Goal: Task Accomplishment & Management: Manage account settings

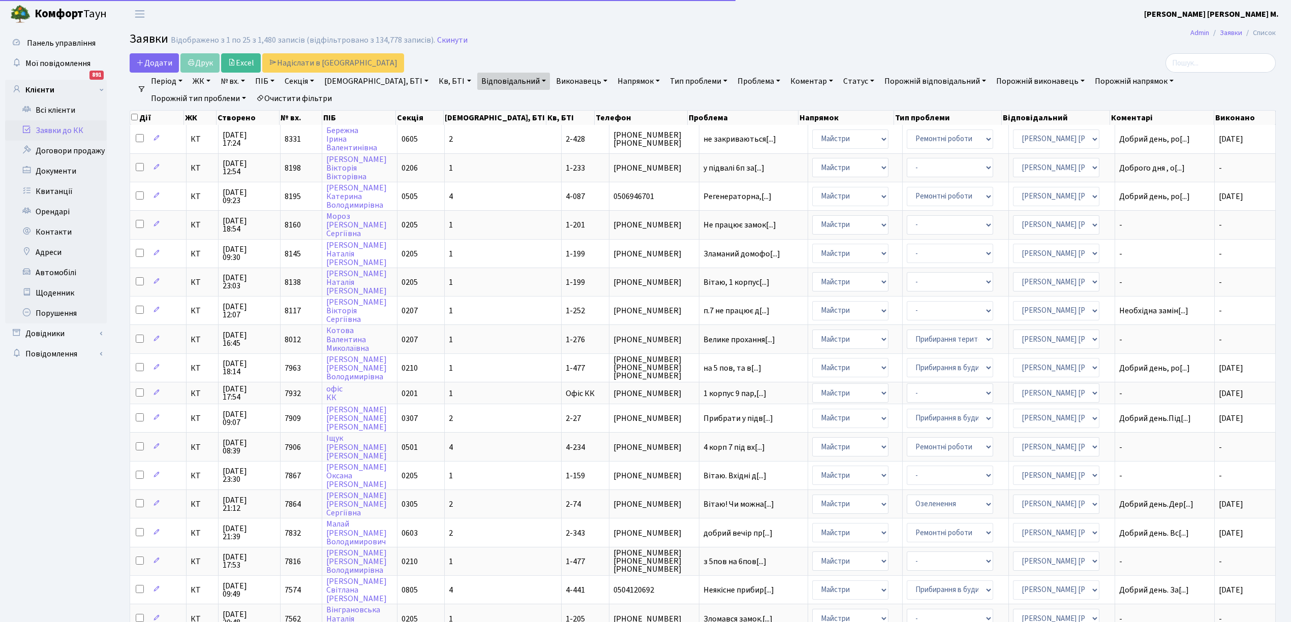
select select "25"
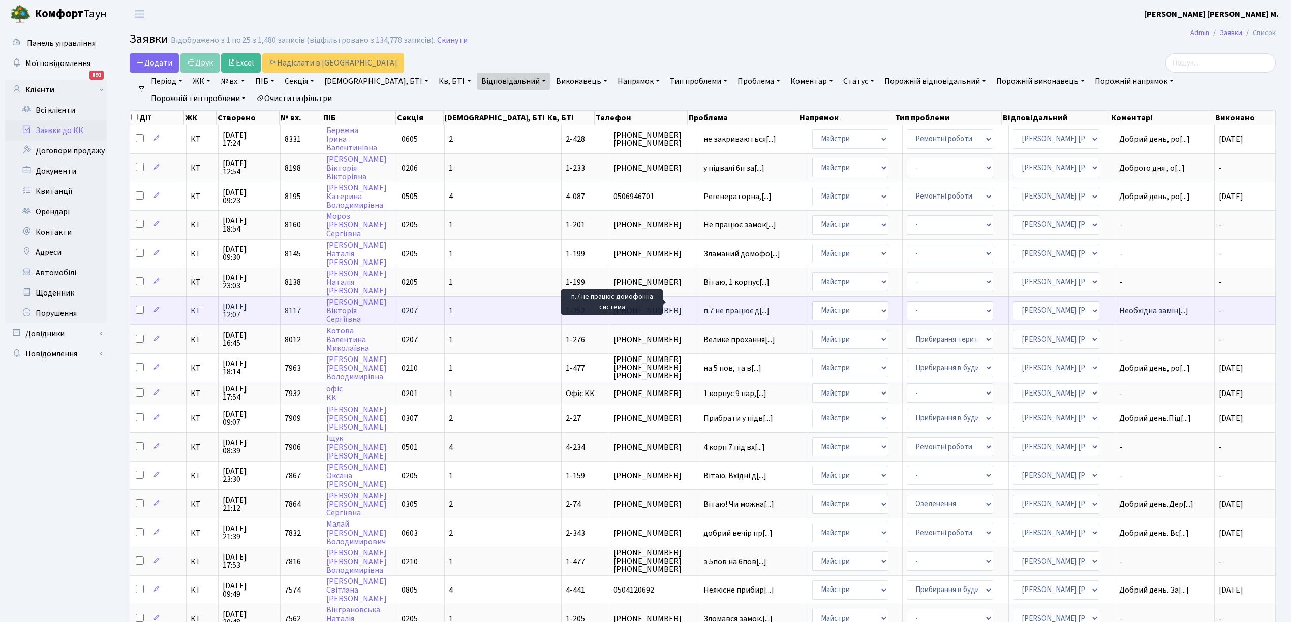
click at [708, 305] on span "п.7 не працює д[...]" at bounding box center [736, 310] width 66 height 11
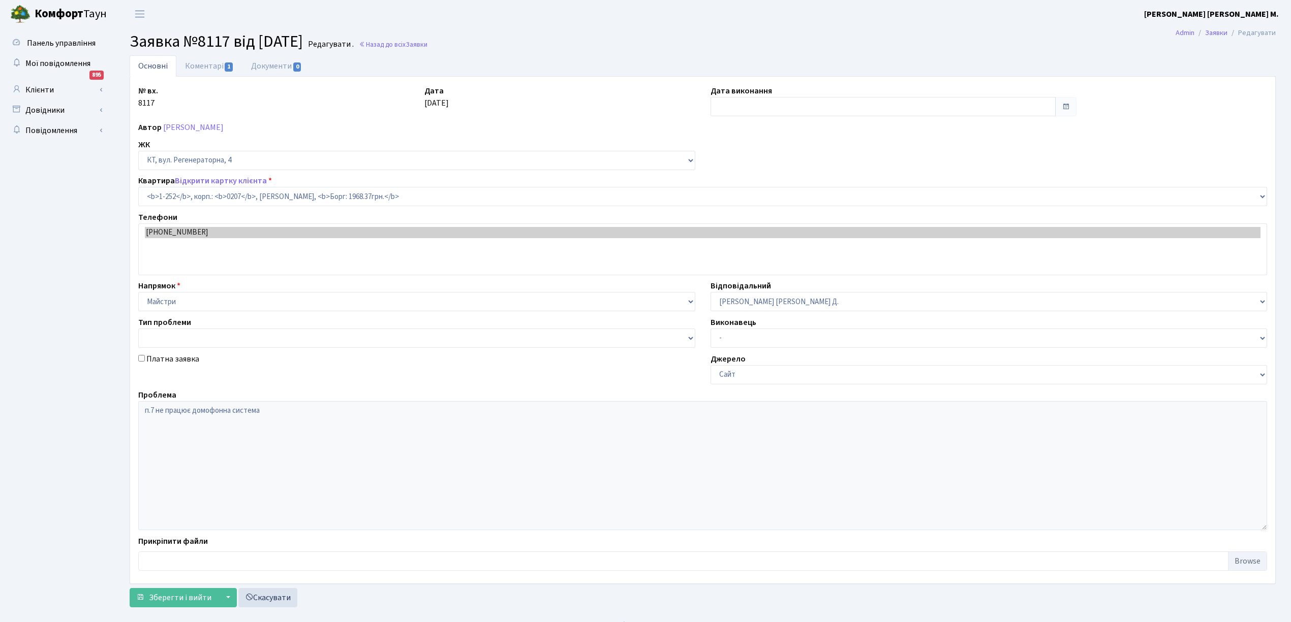
select select "252"
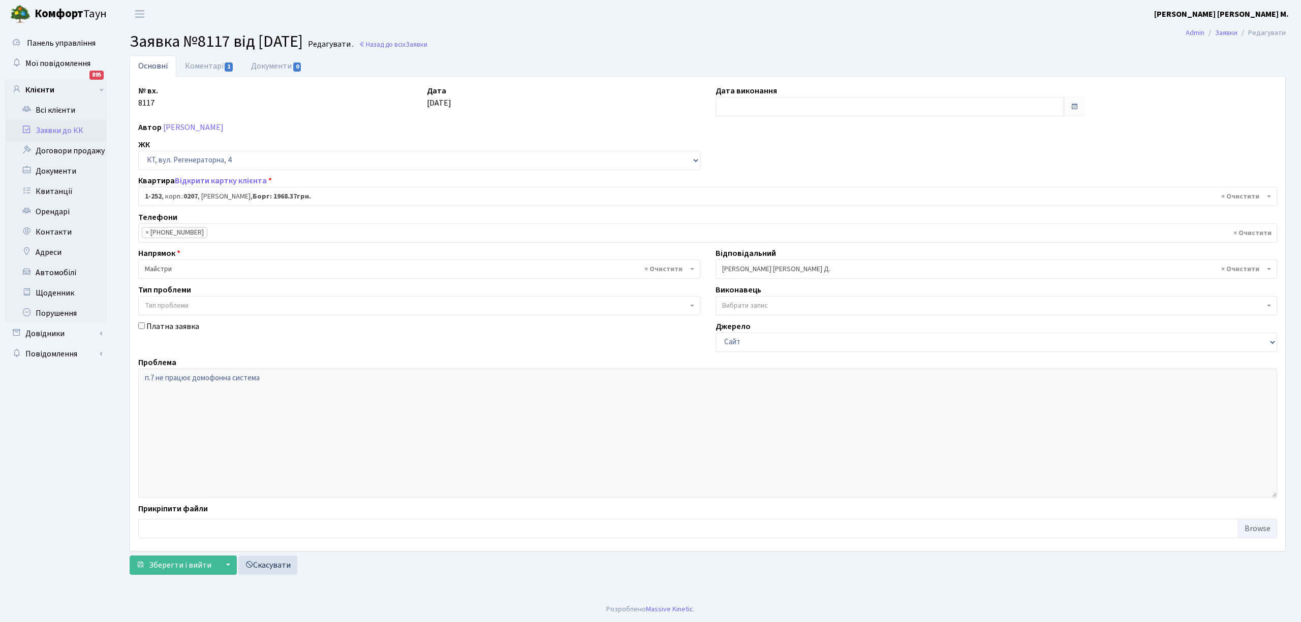
click at [181, 268] on span "× Майстри" at bounding box center [416, 269] width 543 height 10
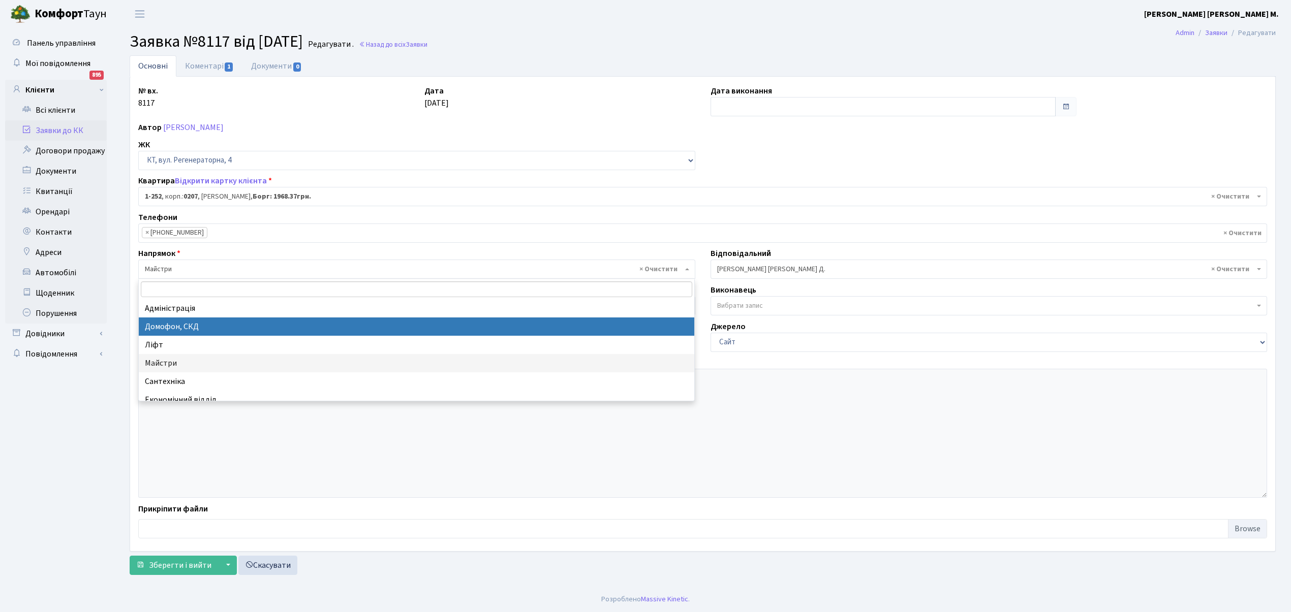
select select "4"
select select
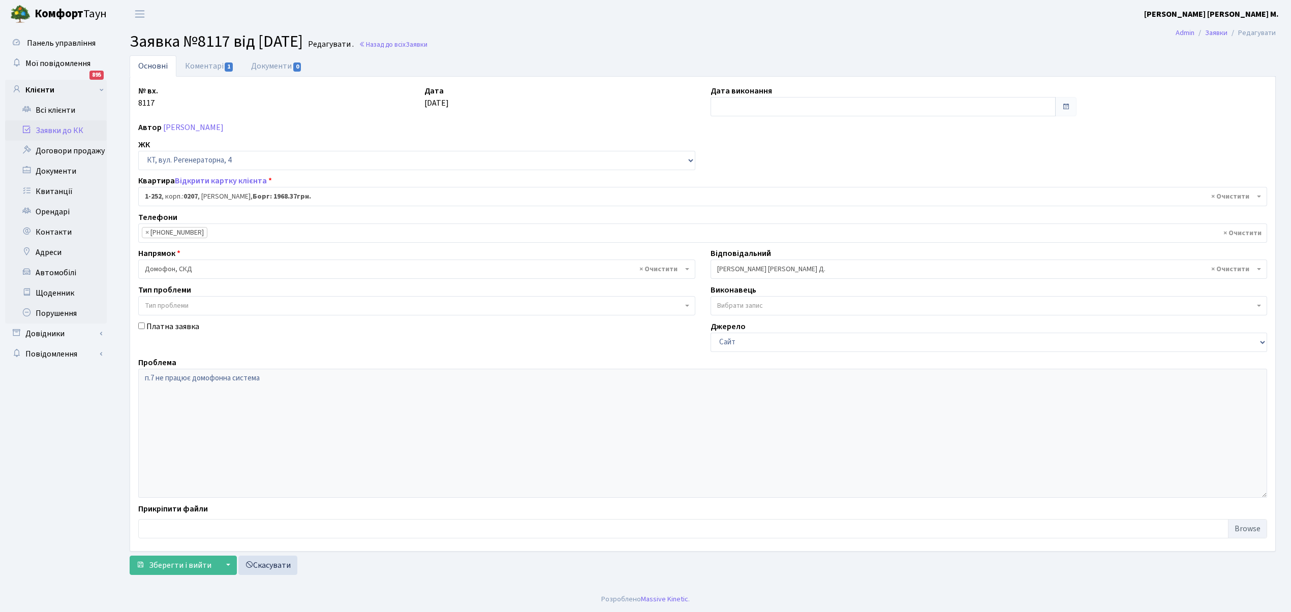
click at [736, 271] on span "× [PERSON_NAME] [PERSON_NAME] Д." at bounding box center [986, 269] width 538 height 10
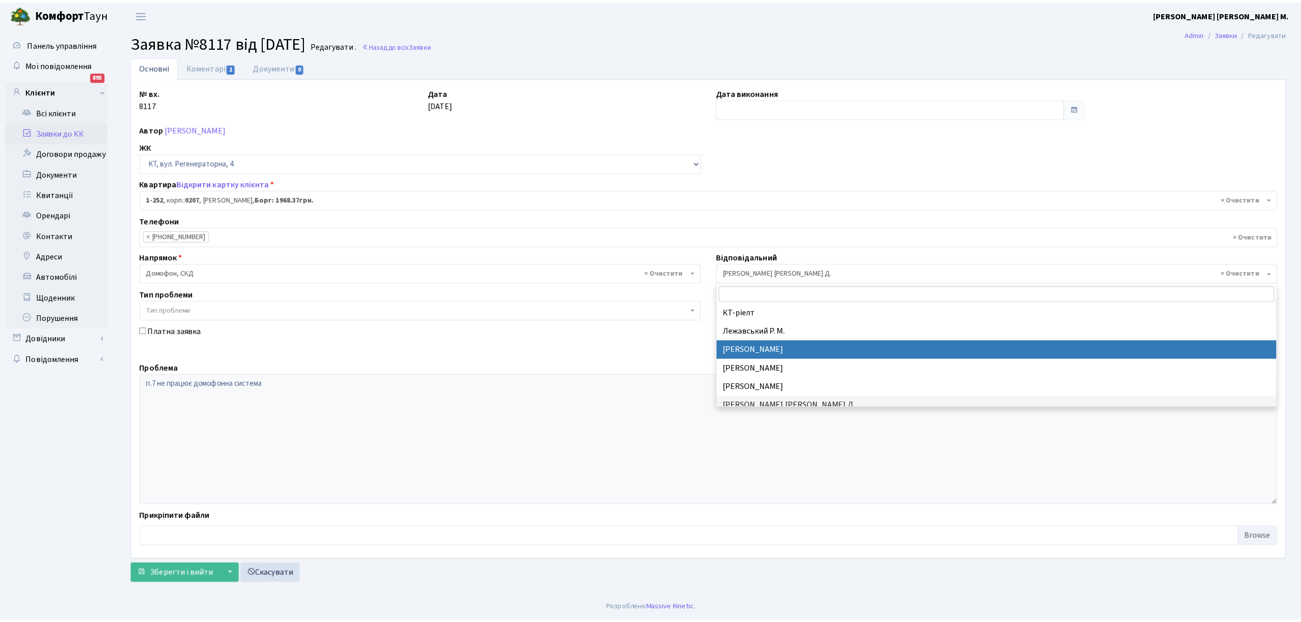
scroll to position [194, 0]
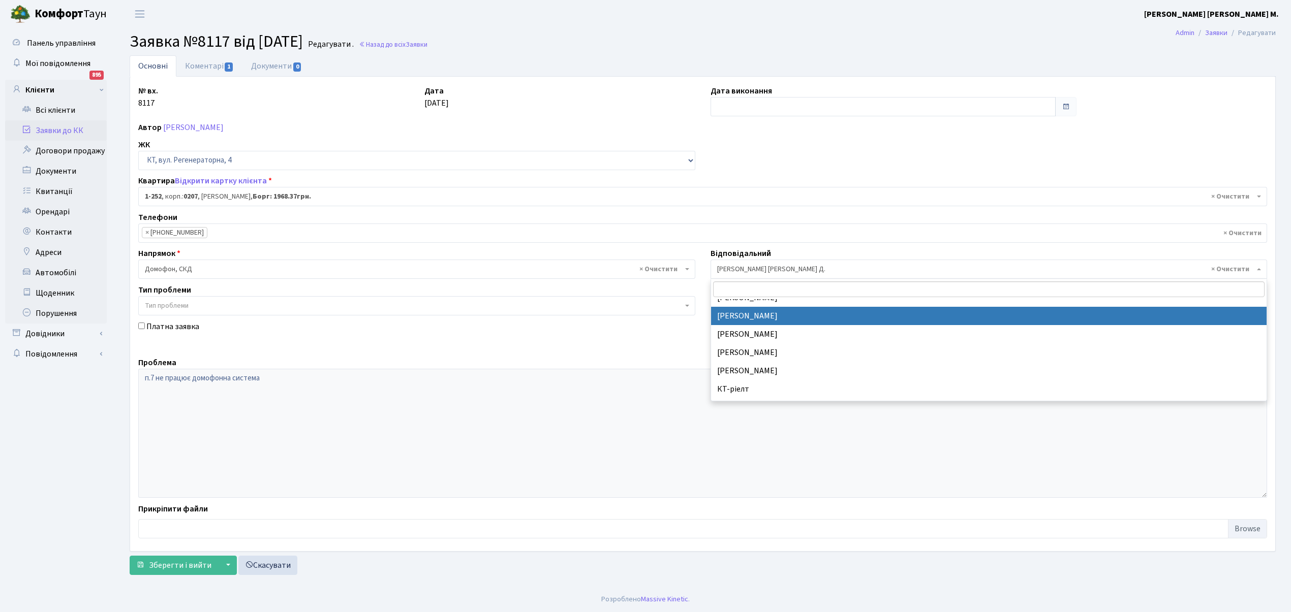
select select "22"
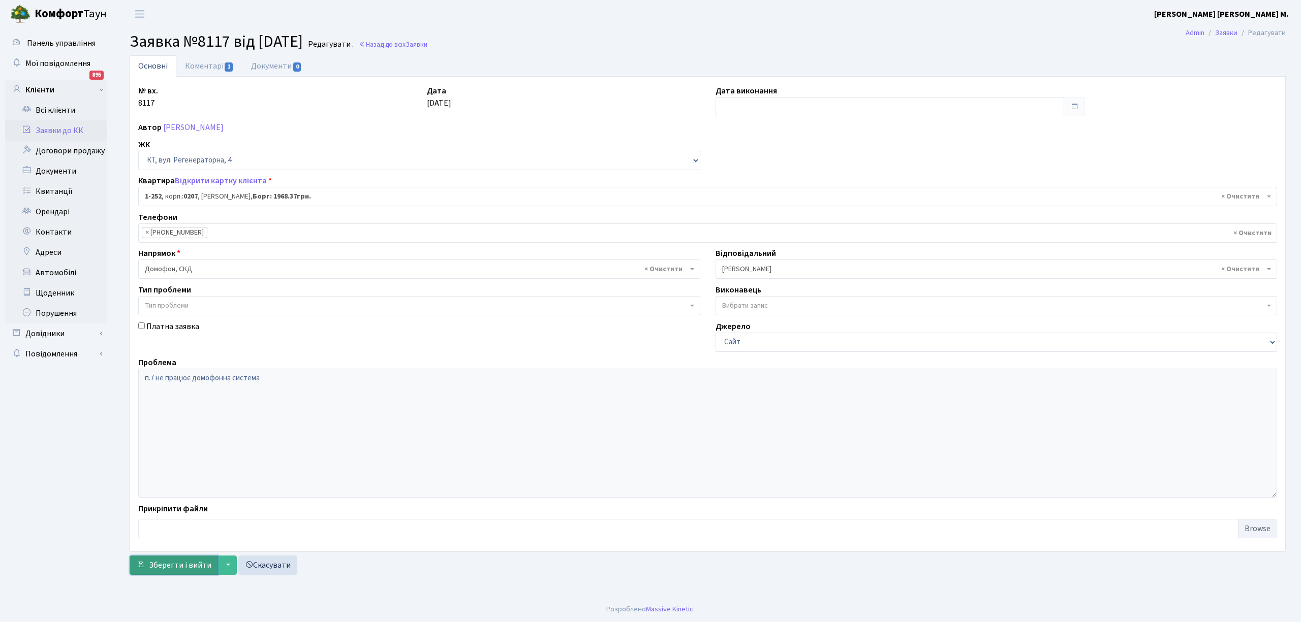
click at [170, 571] on span "Зберегти і вийти" at bounding box center [180, 565] width 62 height 11
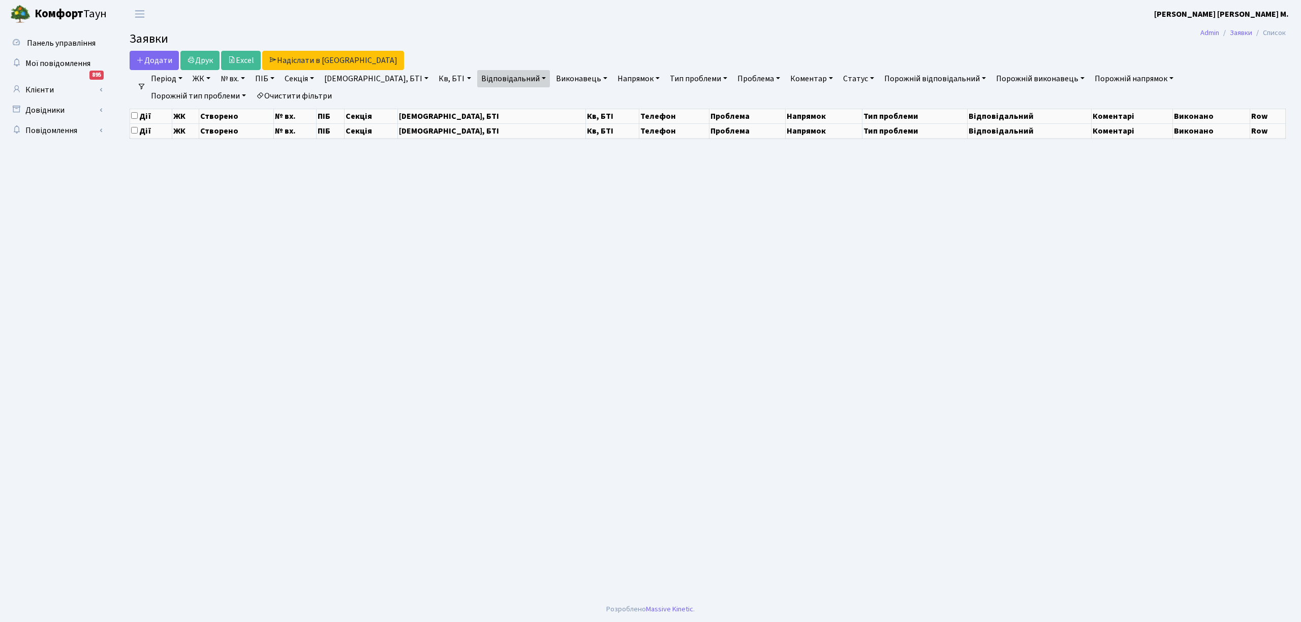
select select "25"
